Goal: Navigation & Orientation: Go to known website

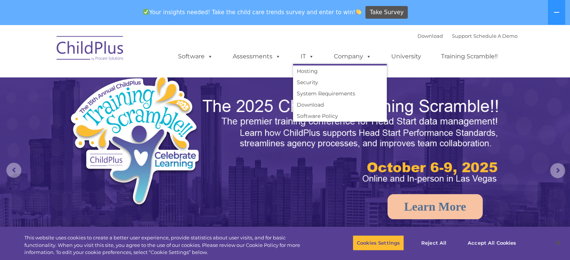
select select "MEDIUM"
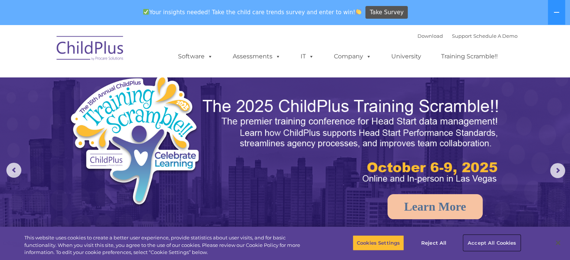
click at [486, 242] on button "Accept All Cookies" at bounding box center [491, 243] width 57 height 16
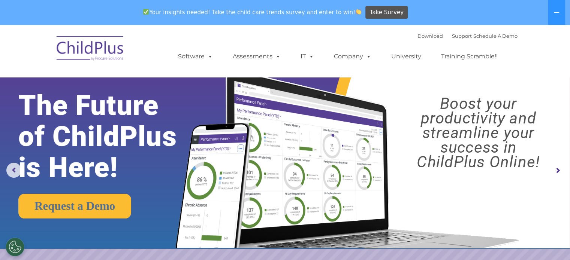
click at [103, 44] on img at bounding box center [90, 49] width 75 height 37
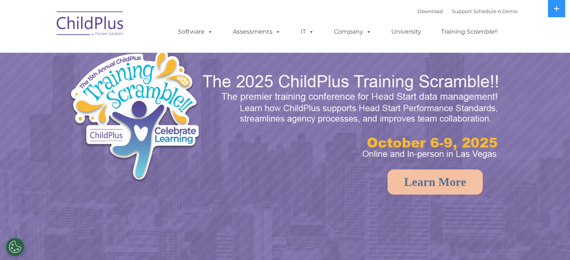
select select "MEDIUM"
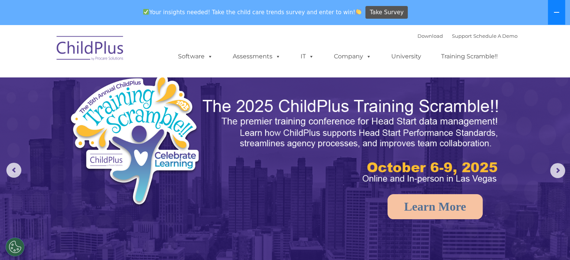
click at [557, 11] on icon at bounding box center [556, 12] width 6 height 6
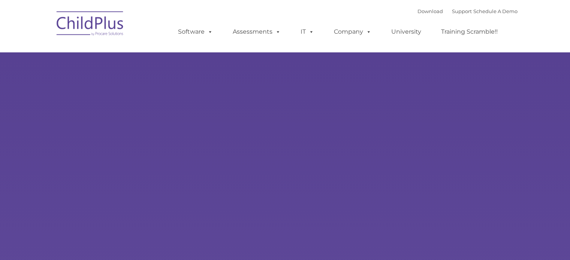
type input ""
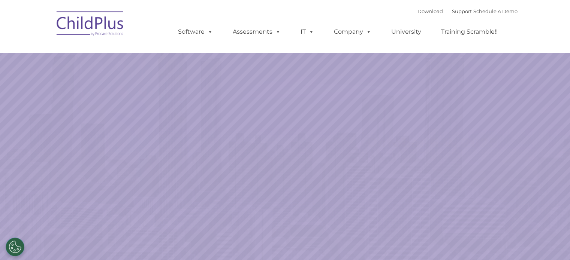
select select "MEDIUM"
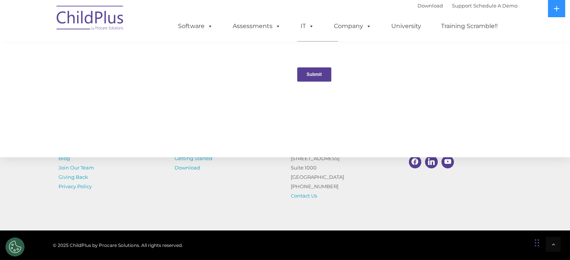
scroll to position [847, 0]
